Goal: Information Seeking & Learning: Learn about a topic

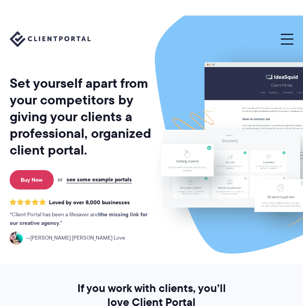
click at [290, 38] on span at bounding box center [287, 38] width 12 height 1
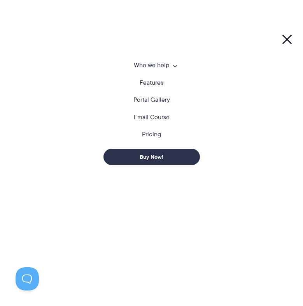
click at [155, 137] on link "Pricing" at bounding box center [151, 134] width 19 height 6
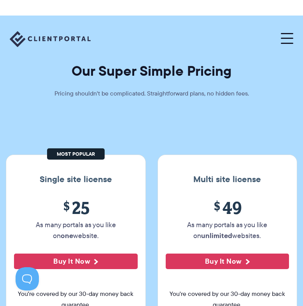
click at [149, 146] on section "Our Super Simple Pricing Pricing shouldn't be complicated. Straightforward plan…" at bounding box center [151, 165] width 303 height 298
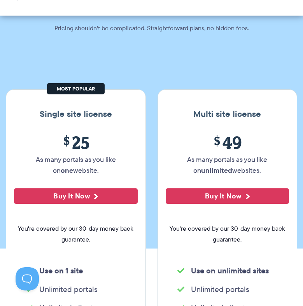
scroll to position [80, 0]
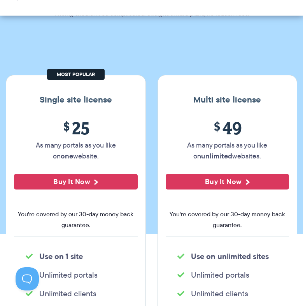
click at [149, 146] on section "Our Super Simple Pricing Pricing shouldn't be complicated. Straightforward plan…" at bounding box center [151, 85] width 303 height 298
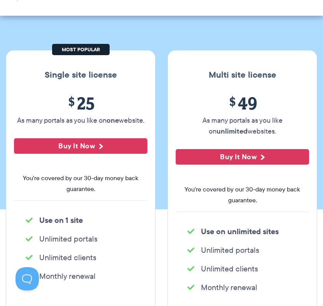
scroll to position [114, 0]
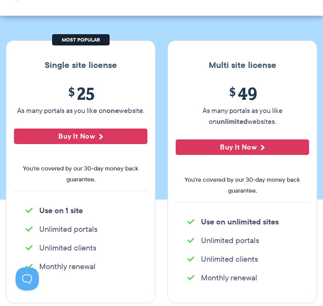
click at [162, 139] on section "Our Super Simple Pricing Pricing shouldn't be complicated. Straightforward plan…" at bounding box center [161, 50] width 323 height 298
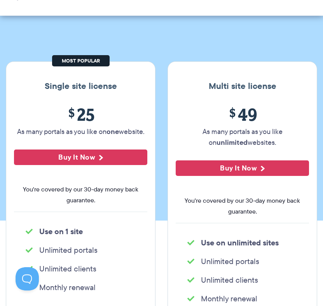
scroll to position [101, 0]
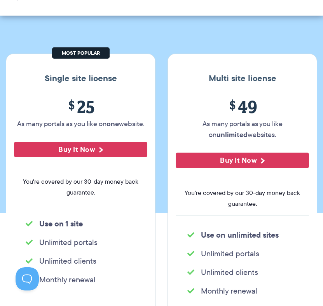
click at [160, 195] on section "Our Super Simple Pricing Pricing shouldn't be complicated. Straightforward plan…" at bounding box center [161, 63] width 323 height 298
